Goal: Information Seeking & Learning: Learn about a topic

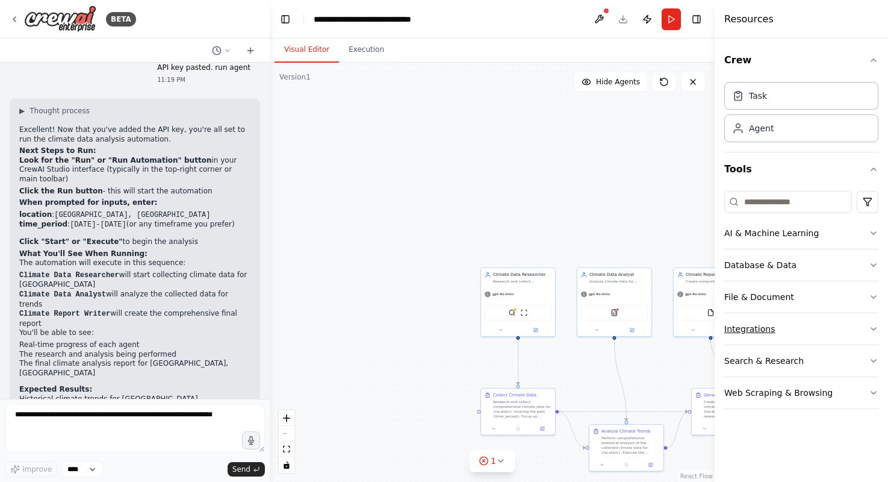
click at [778, 332] on button "Integrations" at bounding box center [801, 328] width 154 height 31
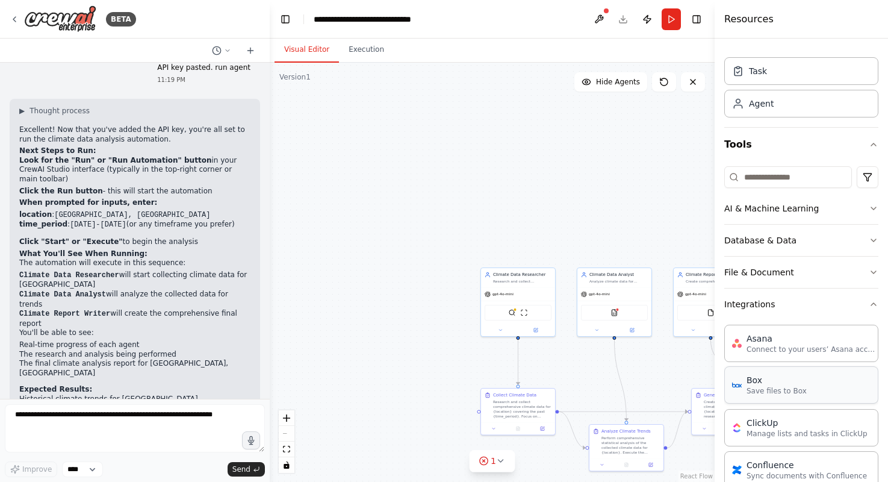
scroll to position [23, 0]
click at [791, 267] on button "File & Document" at bounding box center [801, 273] width 154 height 31
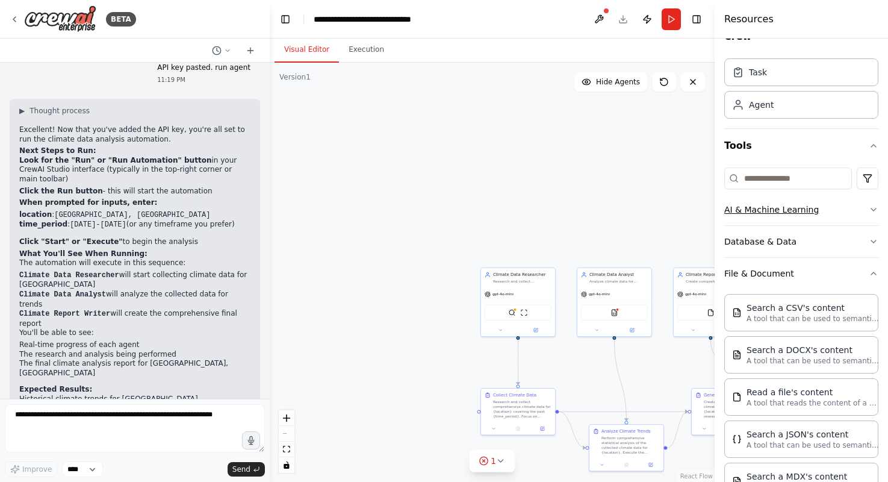
click at [818, 211] on button "AI & Machine Learning" at bounding box center [801, 209] width 154 height 31
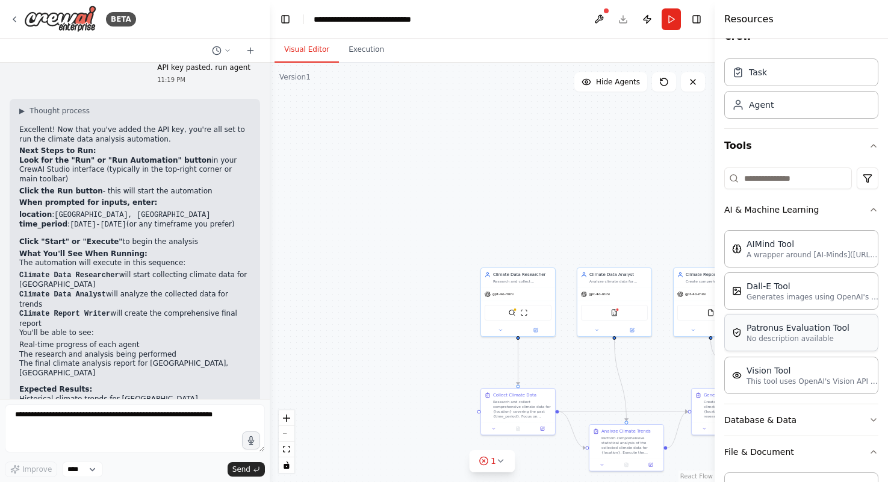
click at [777, 322] on div "Patronus Evaluation Tool" at bounding box center [798, 327] width 103 height 12
click at [774, 359] on div "Vision Tool This tool uses OpenAI's Vision API to describe the contents of an i…" at bounding box center [801, 374] width 154 height 37
click at [779, 290] on div "Dall-E Tool" at bounding box center [813, 285] width 132 height 12
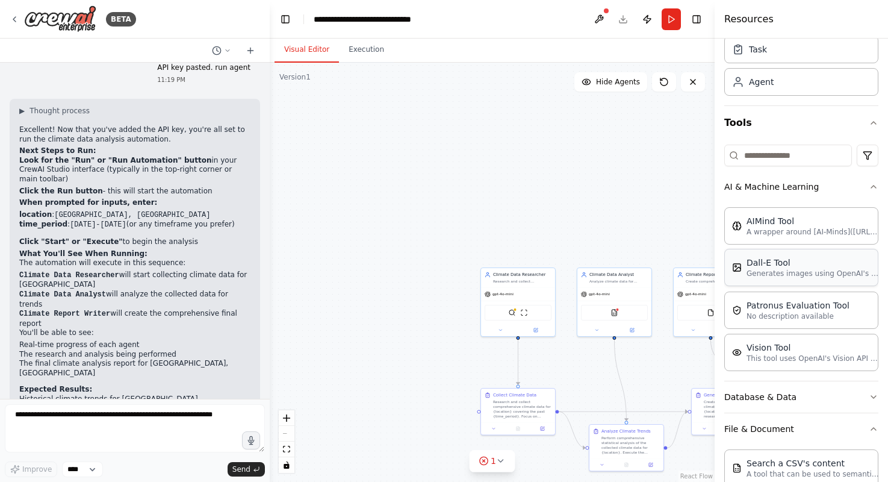
scroll to position [0, 0]
